Goal: Check status

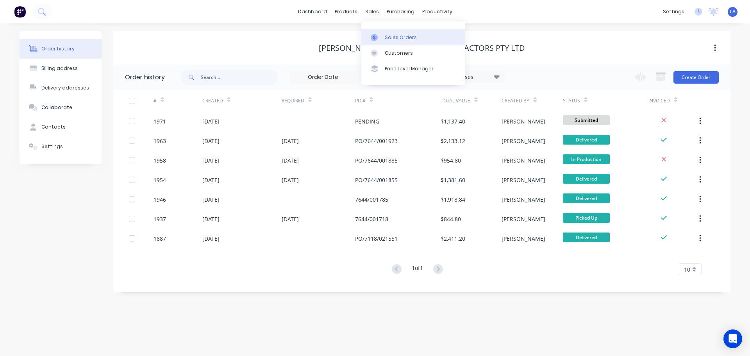
click at [386, 36] on div "Sales Orders" at bounding box center [401, 37] width 32 height 7
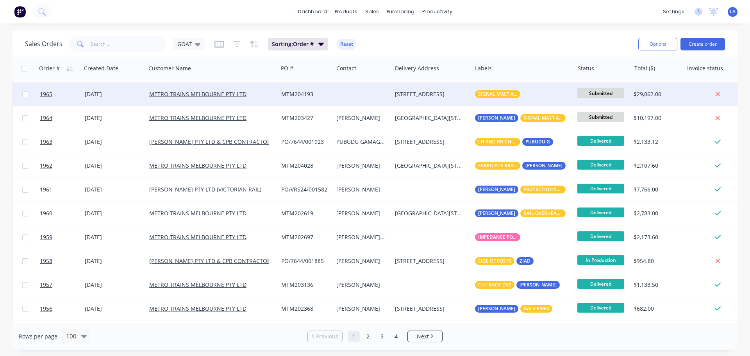
scroll to position [156, 0]
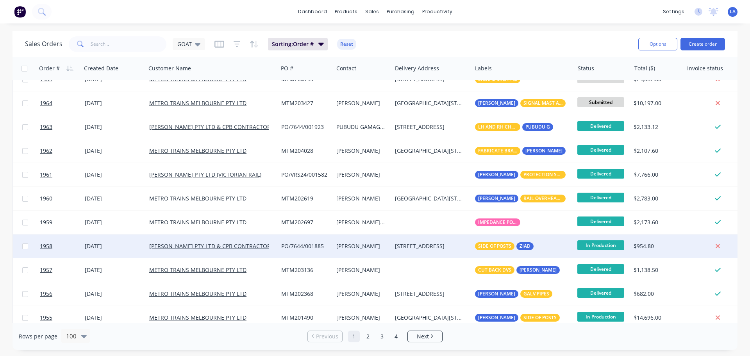
click at [411, 244] on div "[STREET_ADDRESS]" at bounding box center [430, 246] width 70 height 8
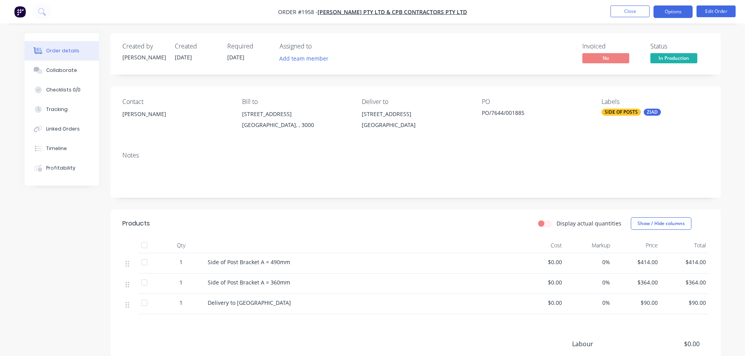
click at [661, 12] on button "Options" at bounding box center [672, 11] width 39 height 13
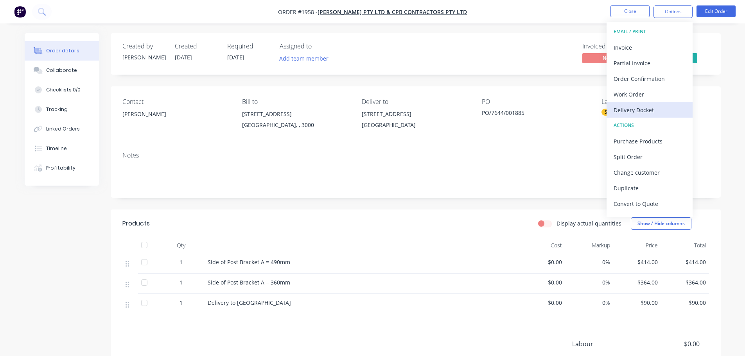
click at [640, 109] on div "Delivery Docket" at bounding box center [649, 109] width 72 height 11
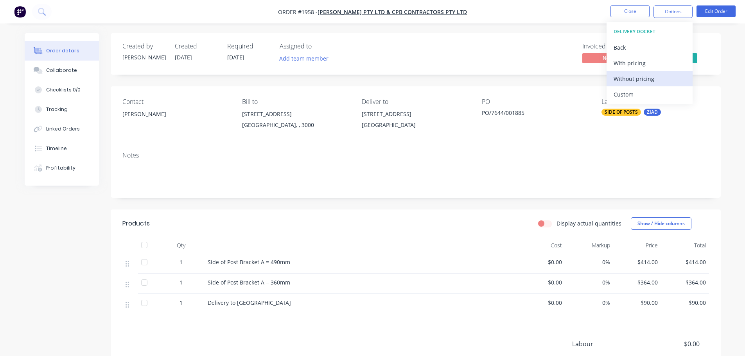
click at [637, 77] on div "Without pricing" at bounding box center [649, 78] width 72 height 11
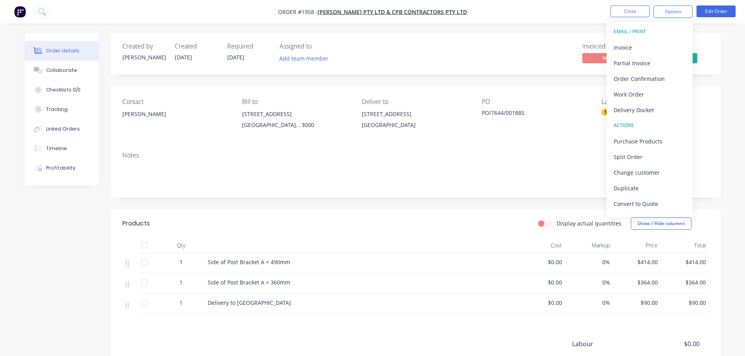
click at [512, 46] on div "Invoiced No Status In Production" at bounding box center [533, 54] width 351 height 23
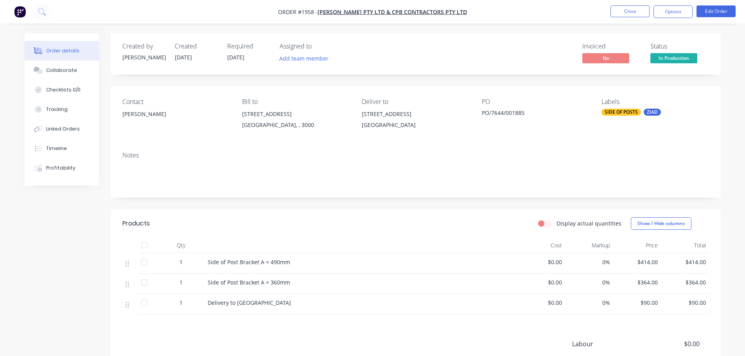
click at [673, 62] on span "In Production" at bounding box center [673, 58] width 47 height 10
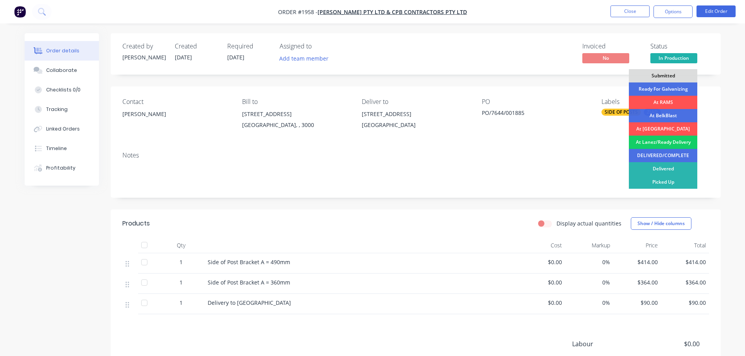
click at [673, 141] on div "At Lanez/Ready Delivery" at bounding box center [663, 142] width 68 height 13
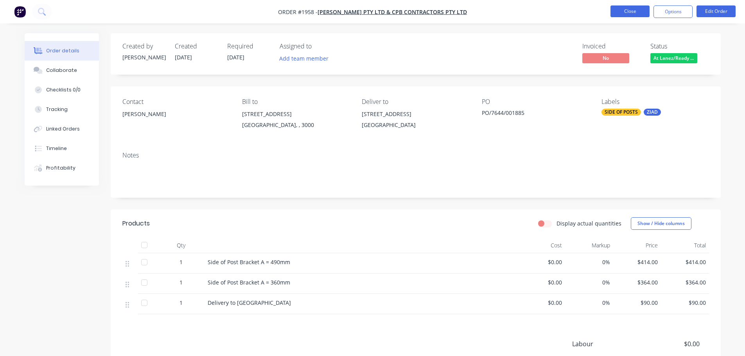
click at [640, 11] on button "Close" at bounding box center [629, 11] width 39 height 12
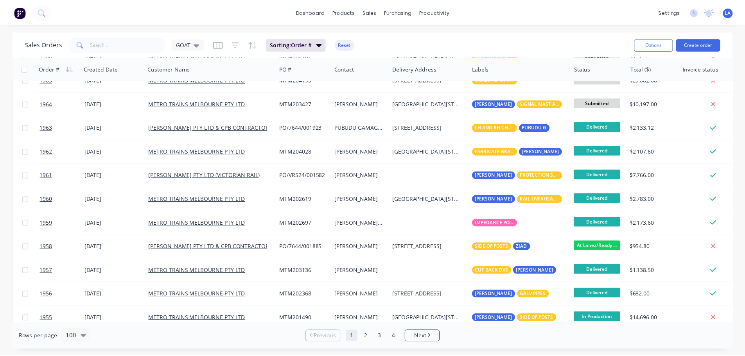
scroll to position [195, 0]
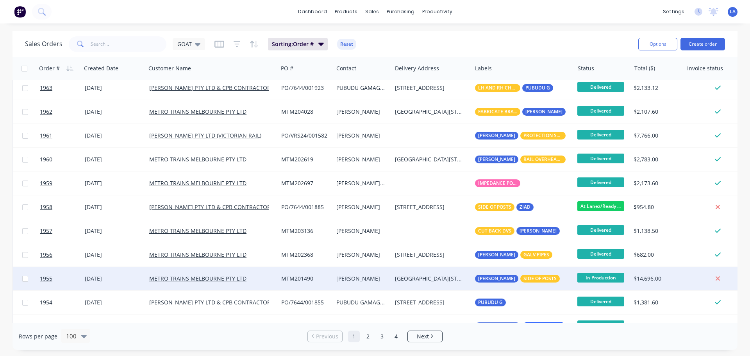
click at [436, 272] on div "GATE E FOOTSCRAY ROAD NORTH MELBOURNE Victoria Australia 3051" at bounding box center [432, 278] width 80 height 23
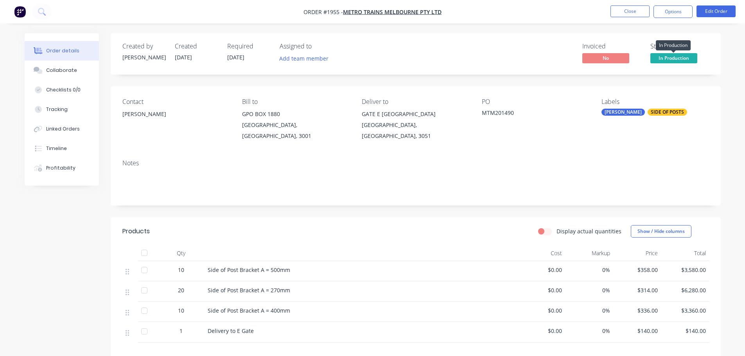
click at [664, 60] on span "In Production" at bounding box center [673, 58] width 47 height 10
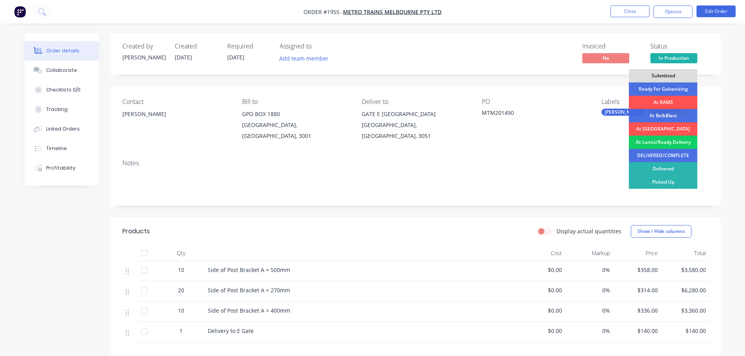
click at [666, 143] on div "At Lanez/Ready Delivery" at bounding box center [663, 142] width 68 height 13
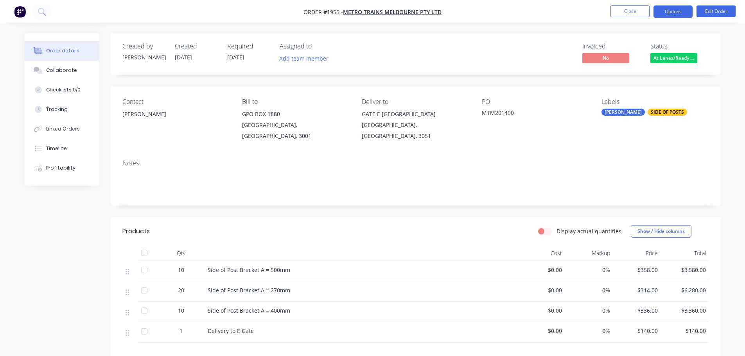
click at [675, 15] on button "Options" at bounding box center [672, 11] width 39 height 13
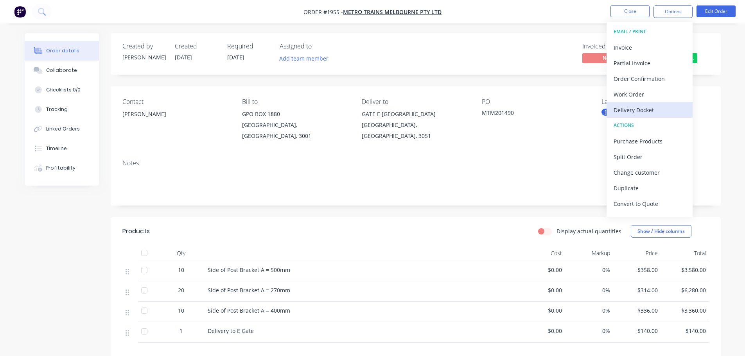
click at [655, 112] on div "Delivery Docket" at bounding box center [649, 109] width 72 height 11
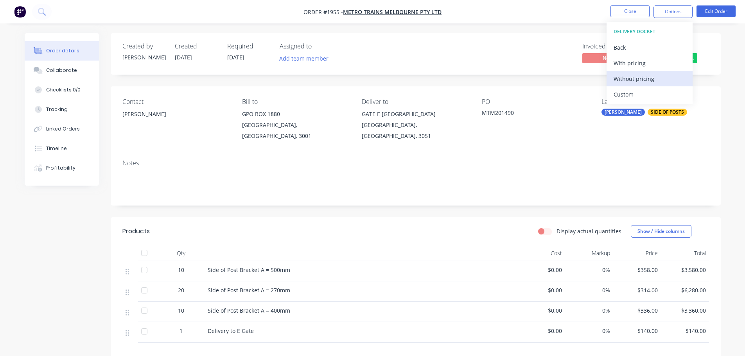
click at [657, 81] on div "Without pricing" at bounding box center [649, 78] width 72 height 11
